Goal: Check status: Check status

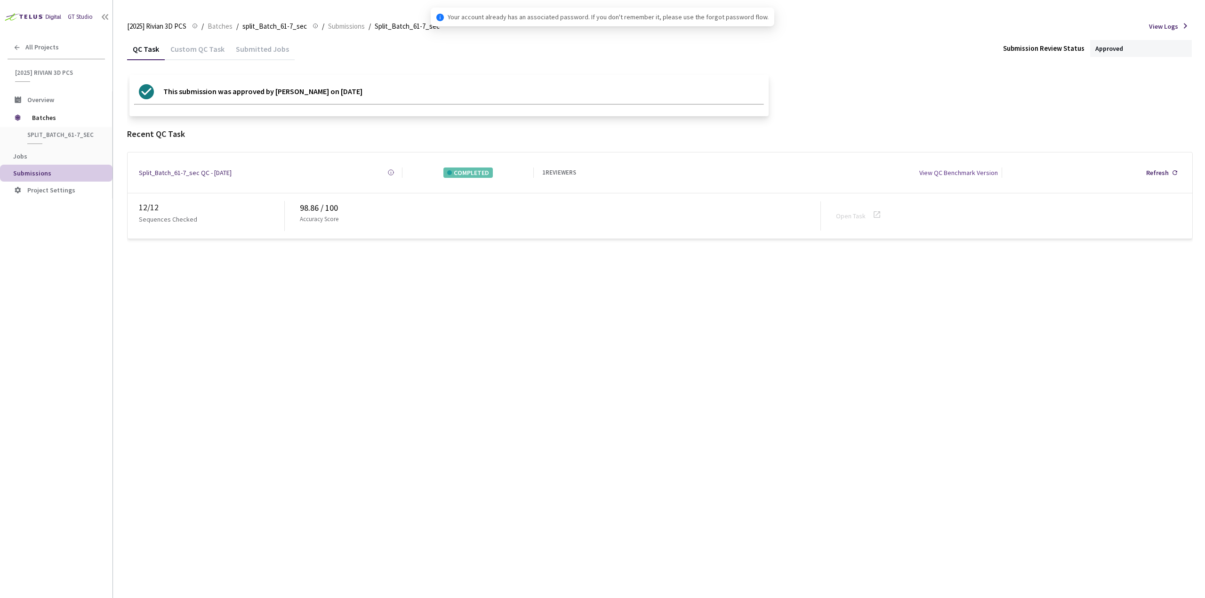
click at [171, 296] on div "QC Task Custom QC Task Submitted Jobs Submission Review Status Approved This su…" at bounding box center [660, 318] width 1066 height 561
click at [59, 116] on span "Batches" at bounding box center [64, 117] width 64 height 19
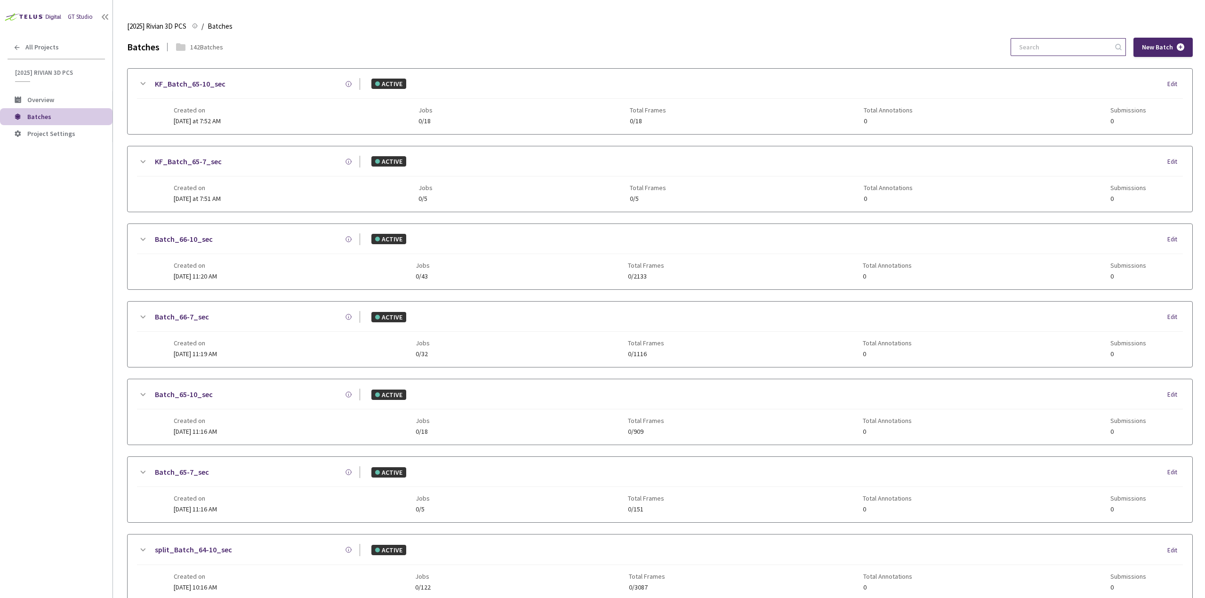
click at [1071, 47] on input at bounding box center [1063, 47] width 100 height 17
type input "63-"
click at [142, 239] on icon at bounding box center [143, 239] width 5 height 3
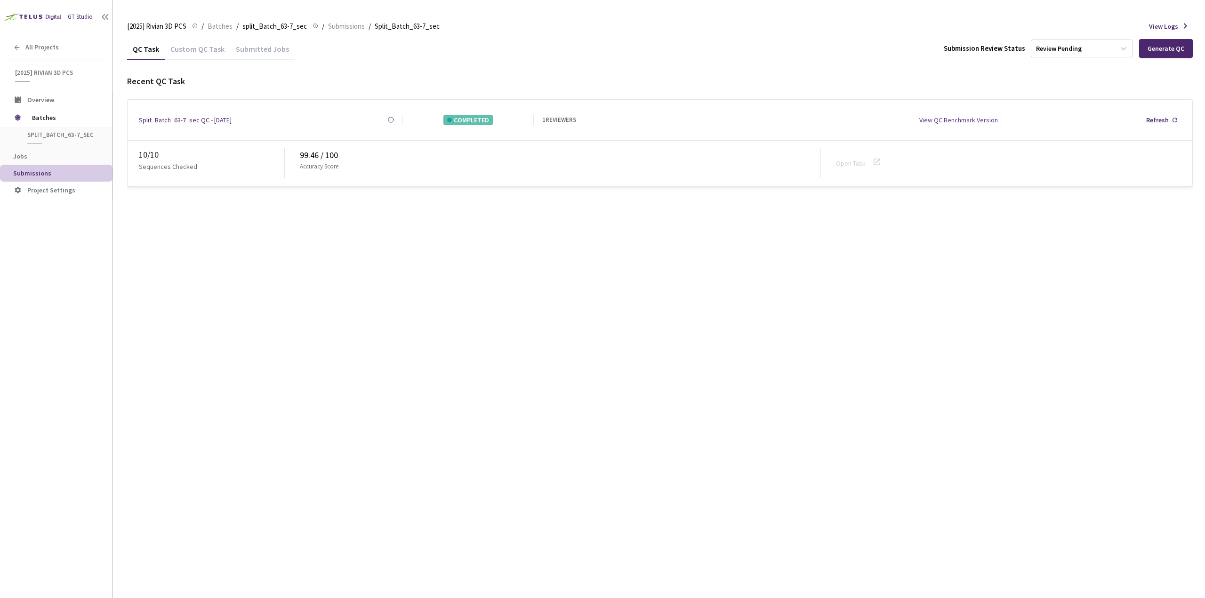
click at [176, 44] on div "Custom QC Task" at bounding box center [197, 52] width 65 height 16
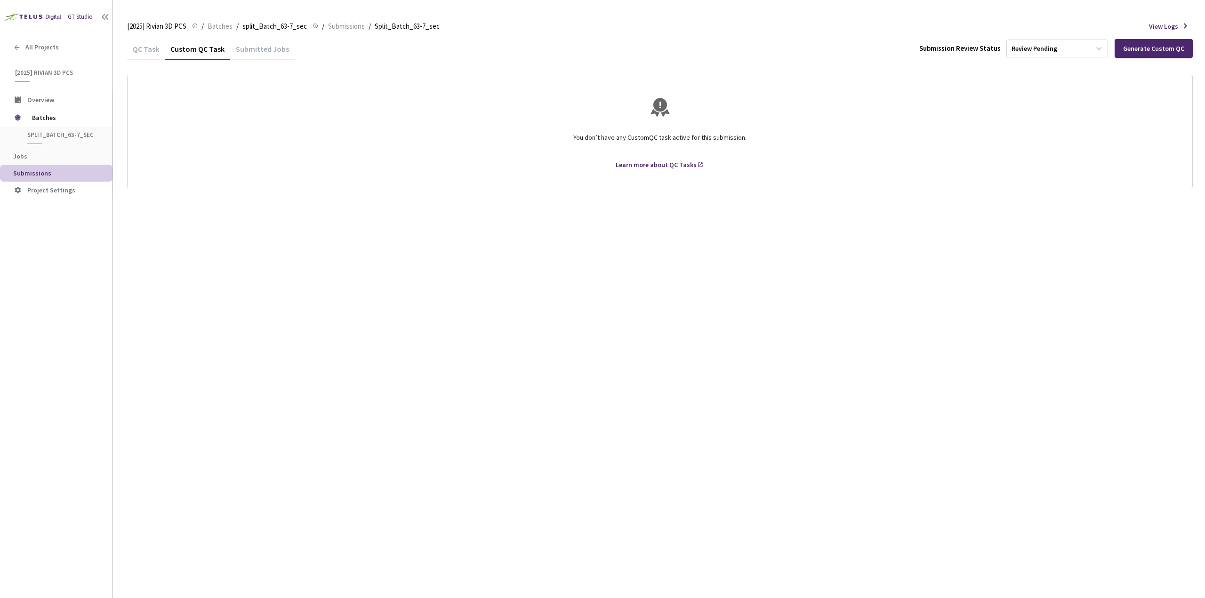
click at [144, 44] on div "QC Task" at bounding box center [146, 48] width 38 height 20
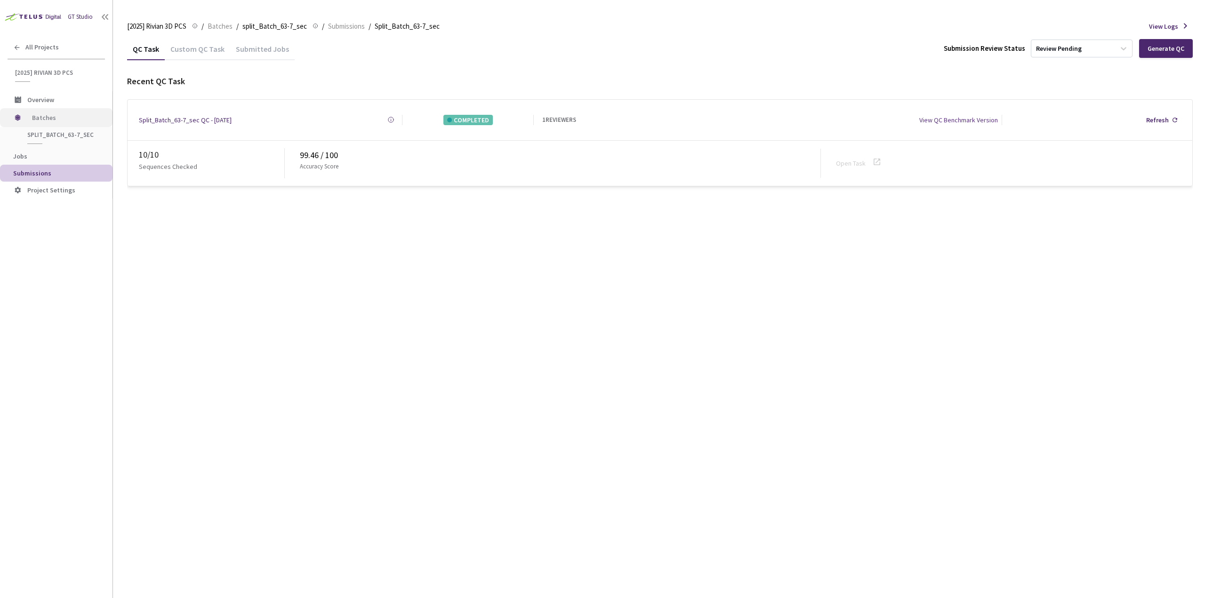
click at [72, 113] on span "Batches" at bounding box center [64, 117] width 64 height 19
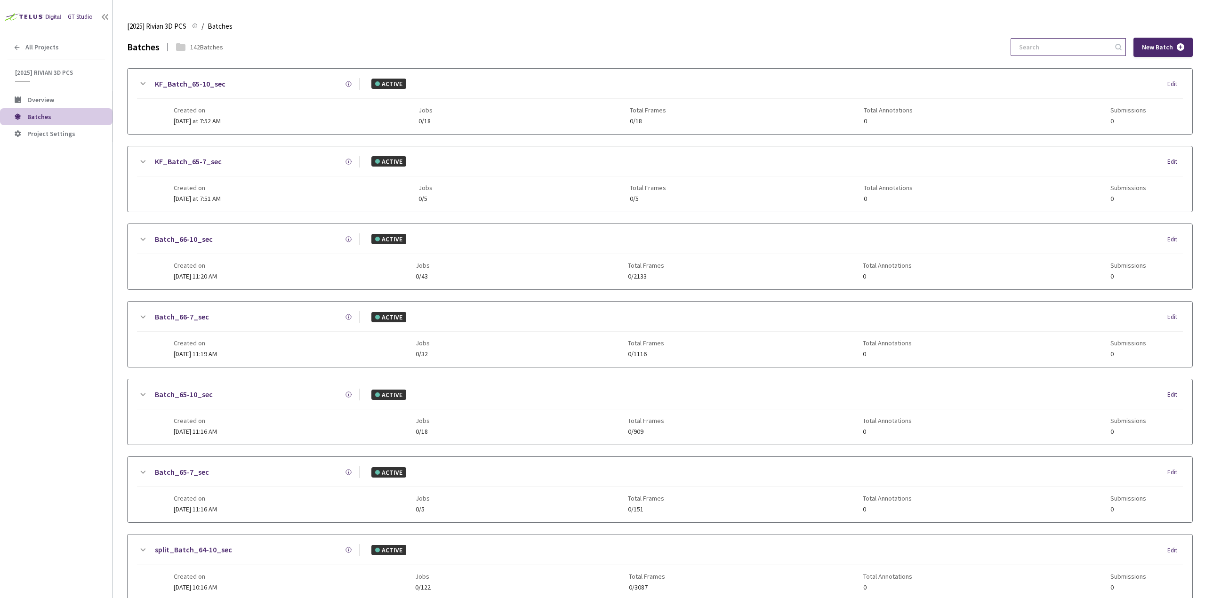
click at [1056, 45] on input at bounding box center [1063, 47] width 100 height 17
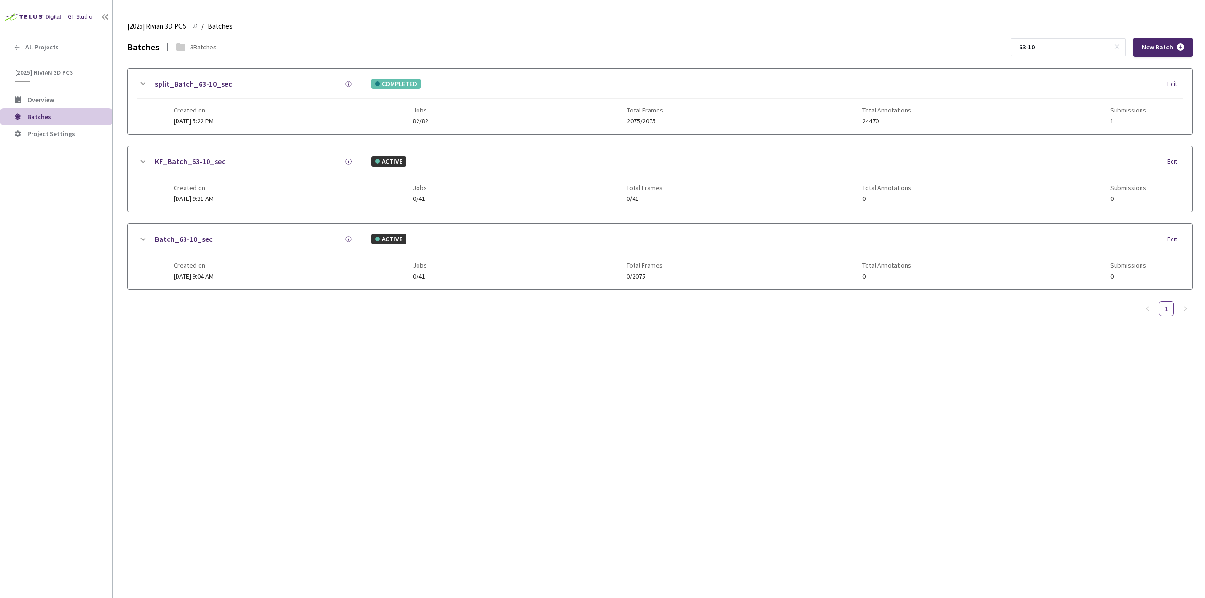
type input "63-10"
click at [146, 82] on icon at bounding box center [142, 83] width 11 height 11
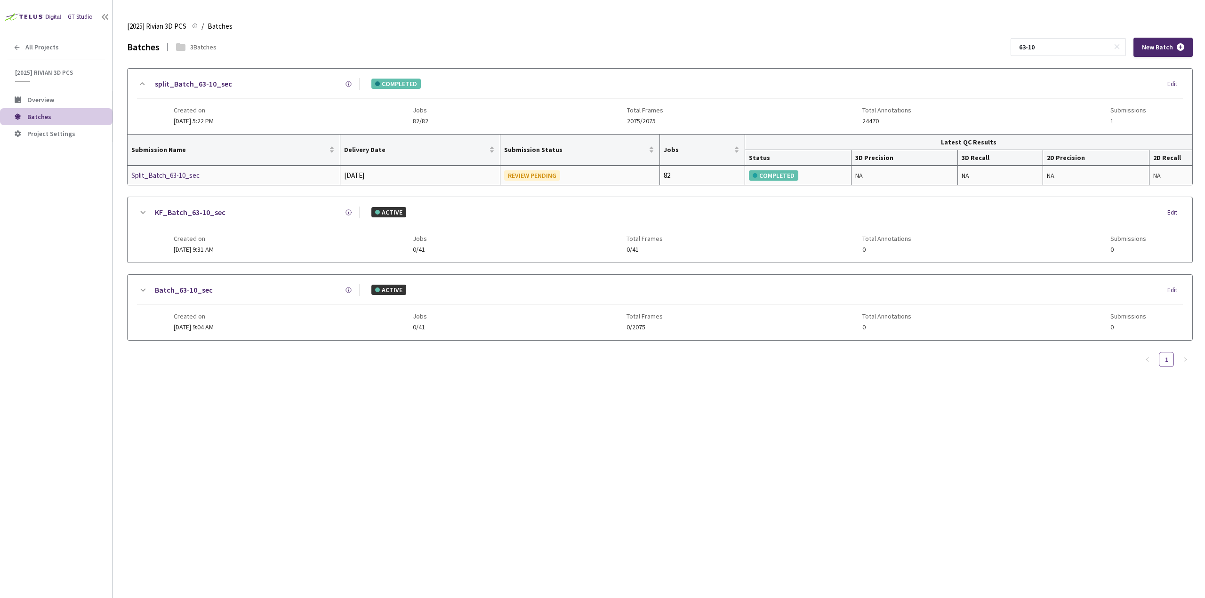
click at [190, 175] on div "Split_Batch_63-10_sec" at bounding box center [181, 175] width 100 height 11
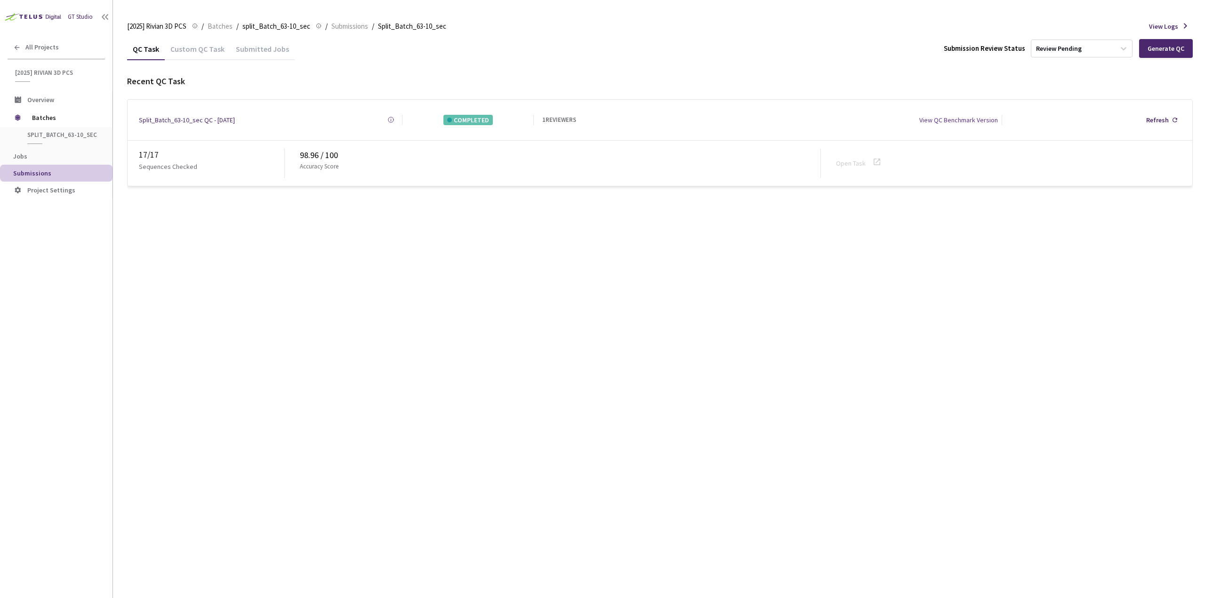
click at [1113, 255] on div "QC Task Custom QC Task Submitted Jobs Submission Review Status Review Pending G…" at bounding box center [660, 318] width 1066 height 561
